Goal: Obtain resource: Obtain resource

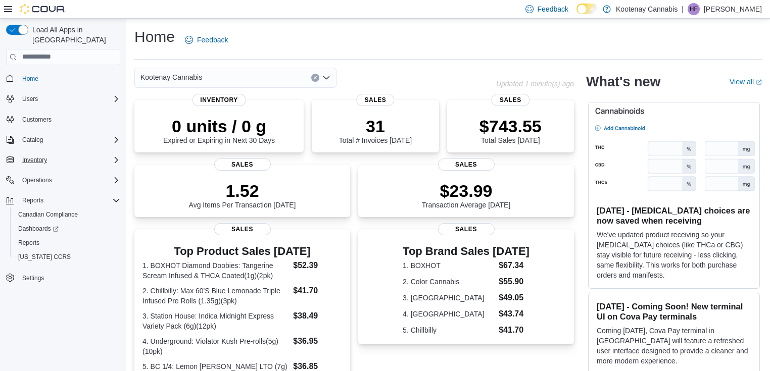
click at [112, 156] on icon "Complex example" at bounding box center [116, 160] width 8 height 8
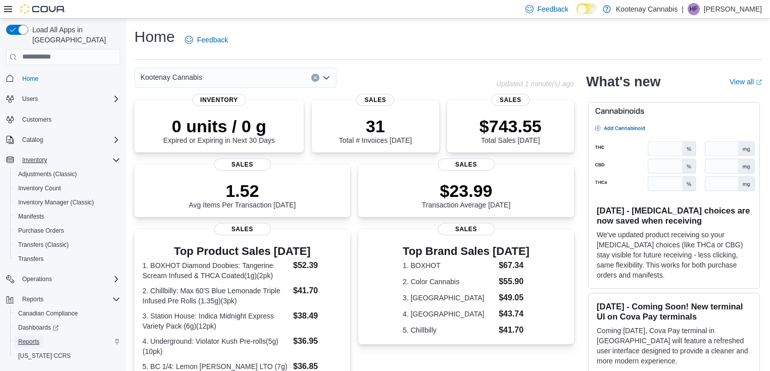
click at [28, 338] on span "Reports" at bounding box center [28, 342] width 21 height 8
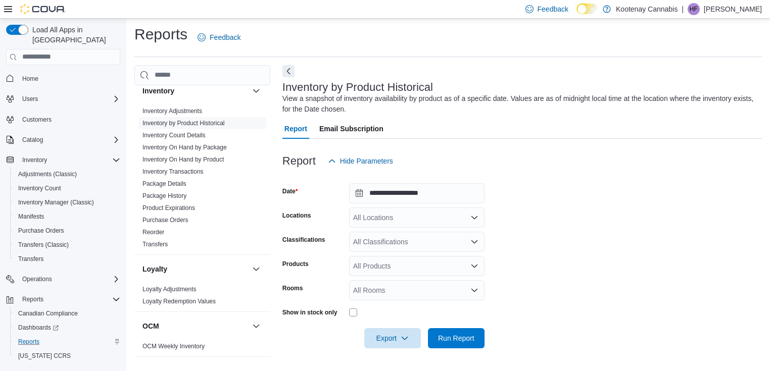
scroll to position [471, 0]
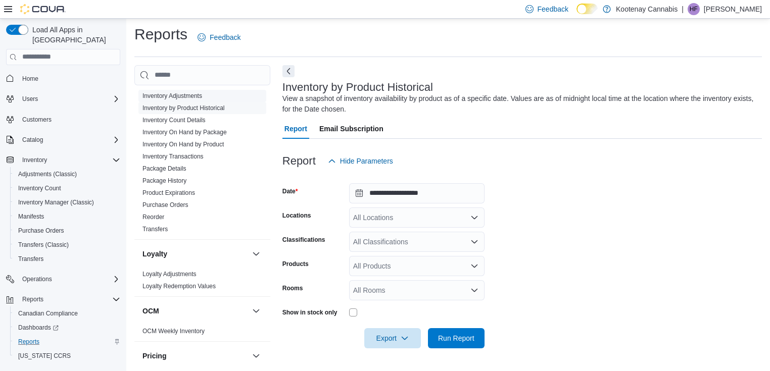
click at [185, 92] on link "Inventory Adjustments" at bounding box center [172, 95] width 60 height 7
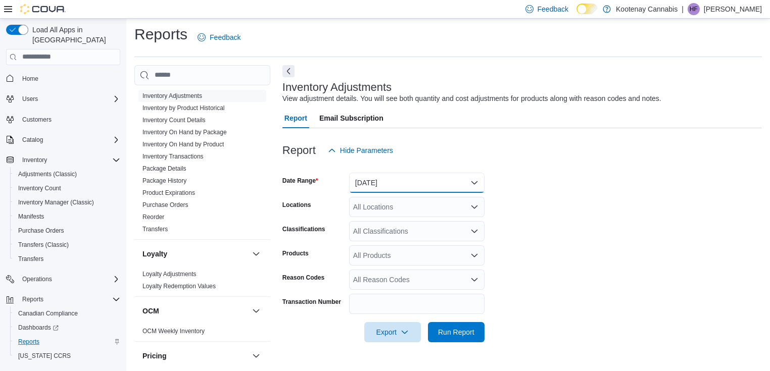
click at [473, 180] on button "[DATE]" at bounding box center [416, 183] width 135 height 20
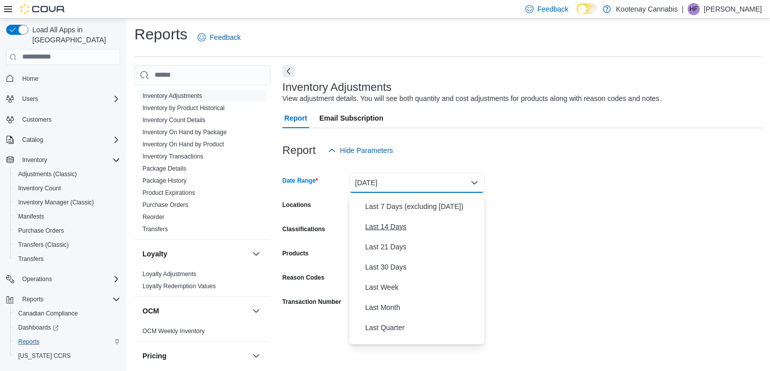
scroll to position [94, 0]
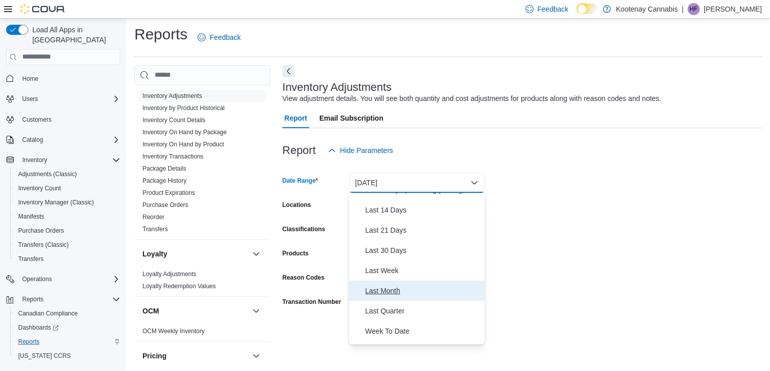
click at [376, 290] on span "Last Month" at bounding box center [422, 291] width 115 height 12
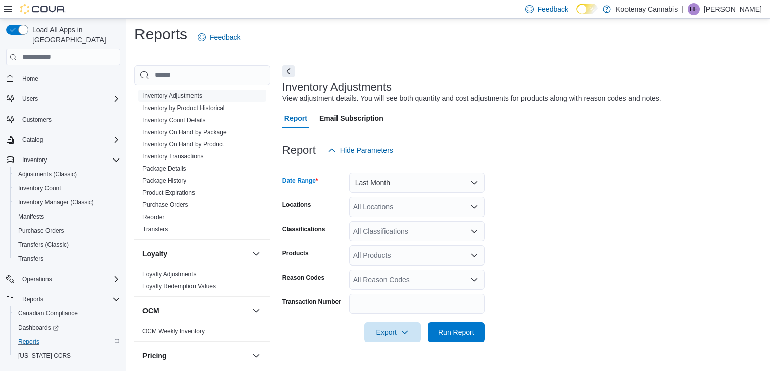
drag, startPoint x: 399, startPoint y: 197, endPoint x: 399, endPoint y: 202, distance: 5.6
click at [399, 200] on div "All Locations" at bounding box center [416, 207] width 135 height 20
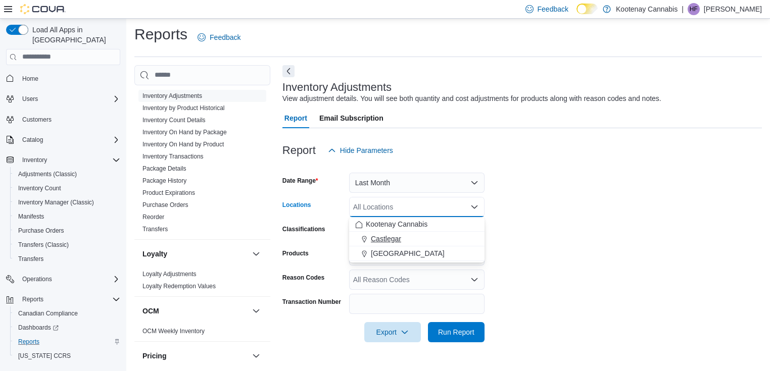
click at [389, 241] on span "Castlegar" at bounding box center [386, 239] width 30 height 10
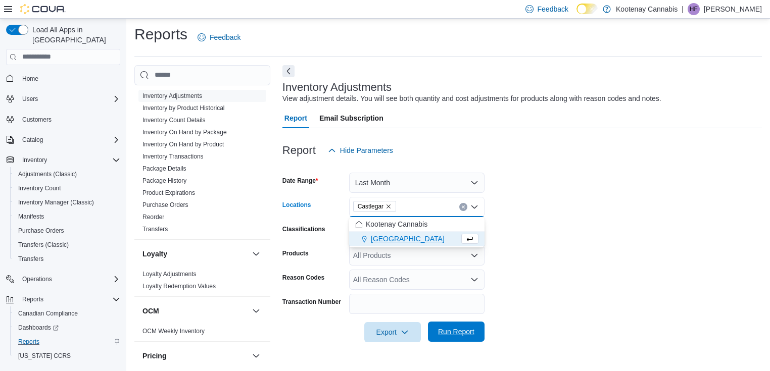
click at [459, 332] on span "Run Report" at bounding box center [456, 332] width 36 height 10
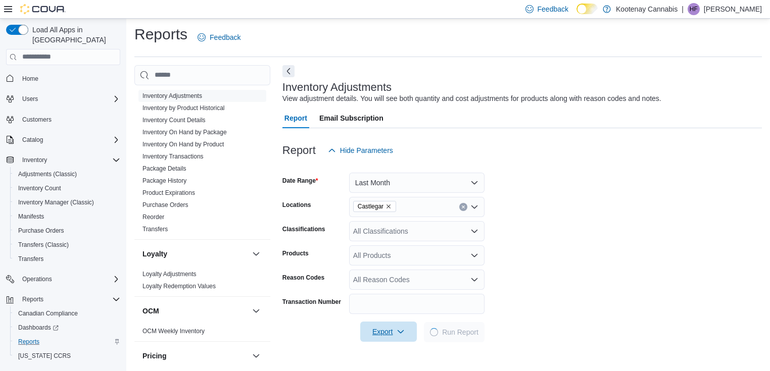
click at [391, 336] on span "Export" at bounding box center [388, 332] width 44 height 20
click at [396, 269] on span "Export to Excel" at bounding box center [389, 270] width 45 height 8
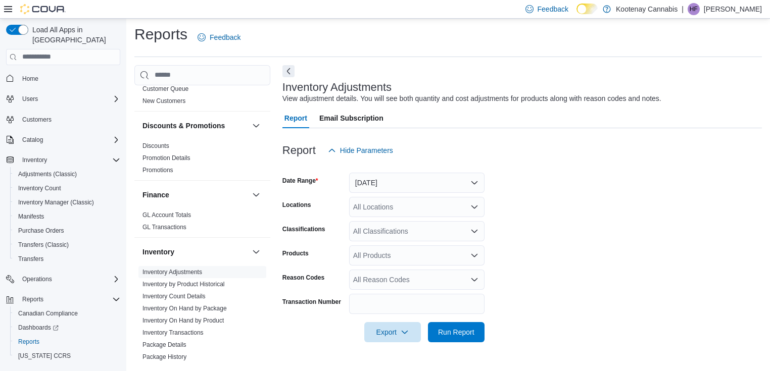
scroll to position [471, 0]
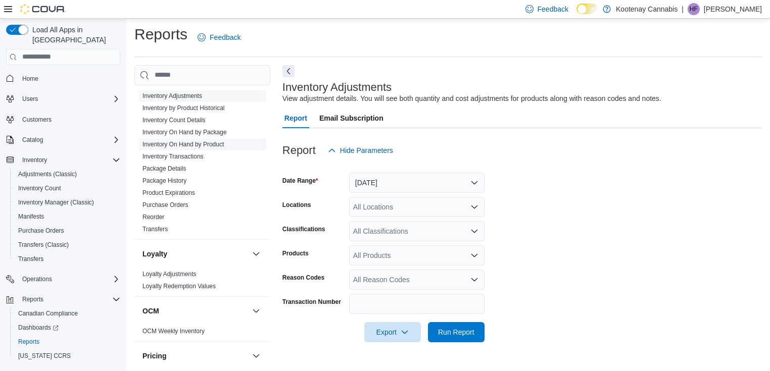
click at [218, 141] on link "Inventory On Hand by Product" at bounding box center [182, 144] width 81 height 7
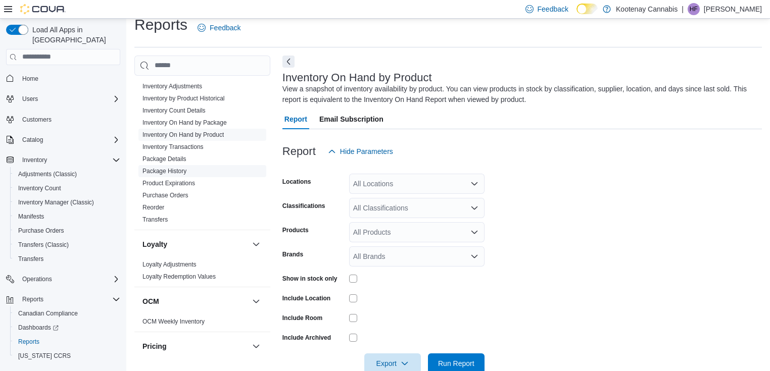
scroll to position [34, 0]
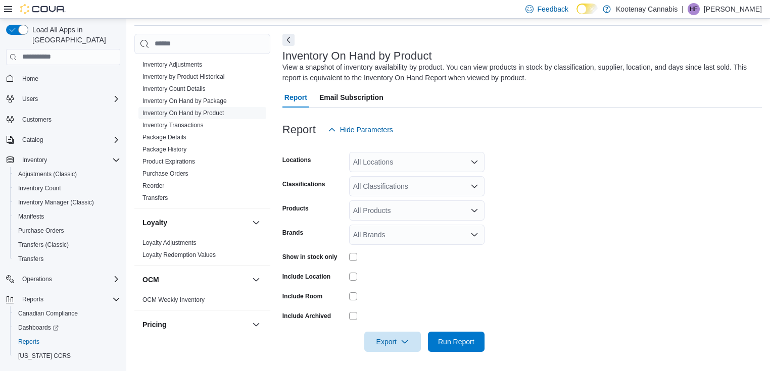
click at [474, 164] on icon "Open list of options" at bounding box center [474, 162] width 8 height 8
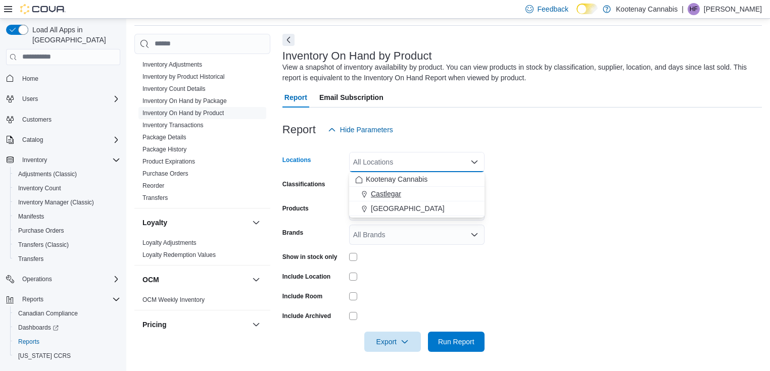
click at [399, 194] on span "Castlegar" at bounding box center [386, 194] width 30 height 10
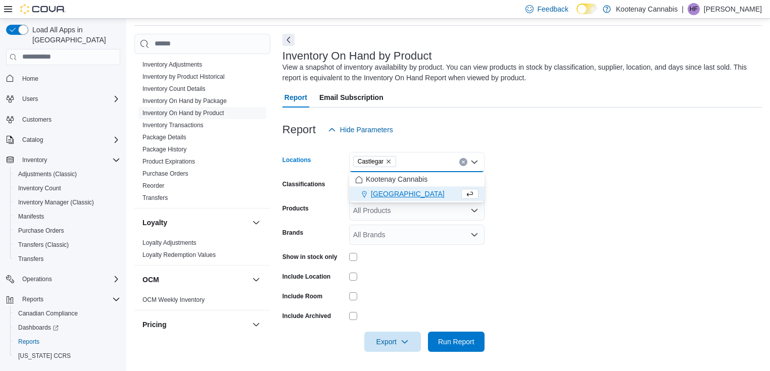
click at [537, 176] on form "Locations [GEOGRAPHIC_DATA] Combo box. Selected. [GEOGRAPHIC_DATA]. Press Backs…" at bounding box center [522, 246] width 480 height 212
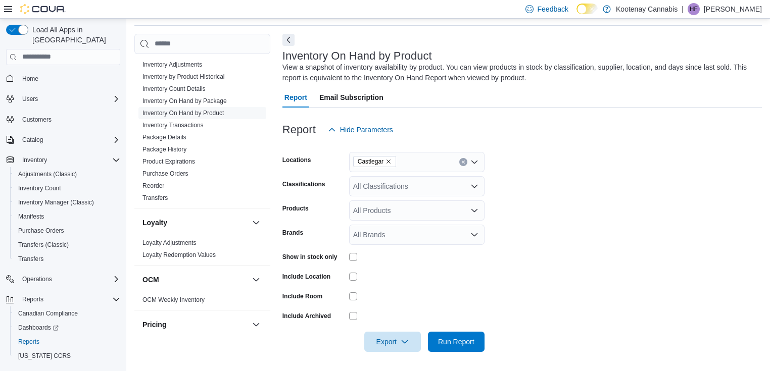
click at [475, 186] on icon "Open list of options" at bounding box center [474, 185] width 6 height 3
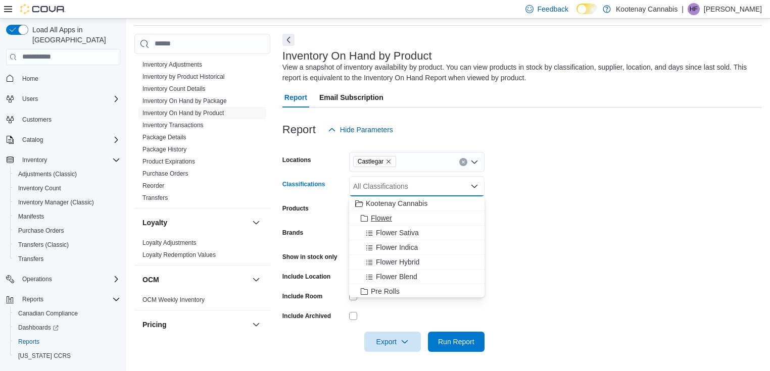
click at [380, 217] on span "Flower" at bounding box center [381, 218] width 21 height 10
click at [531, 163] on form "Locations Castlegar Classifications Flower Combo box. Selected. Flower. Press B…" at bounding box center [522, 246] width 480 height 212
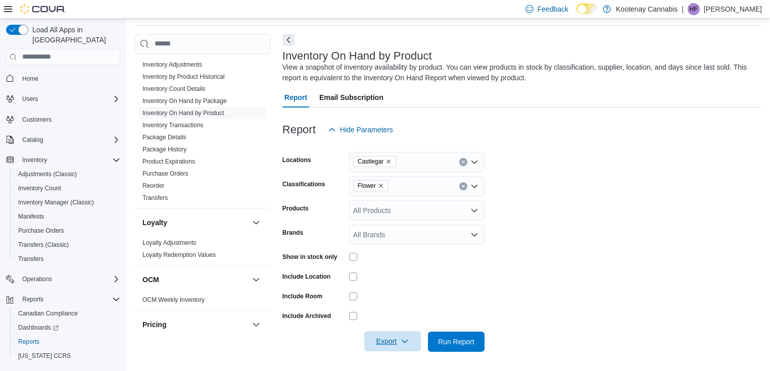
click at [393, 345] on span "Export" at bounding box center [392, 341] width 44 height 20
click at [414, 282] on span "Export to Excel" at bounding box center [393, 280] width 45 height 8
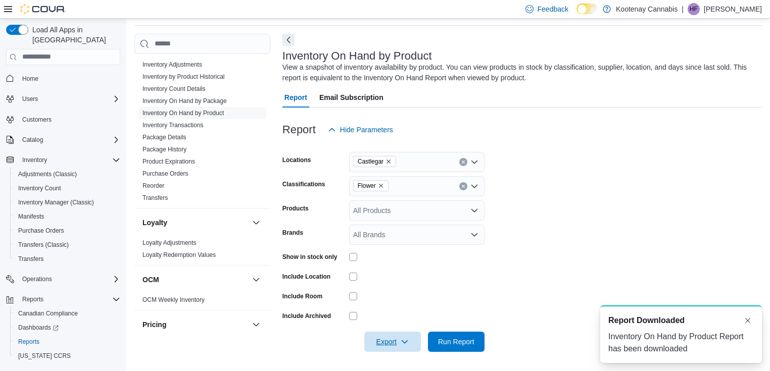
scroll to position [0, 0]
